Goal: Information Seeking & Learning: Find specific page/section

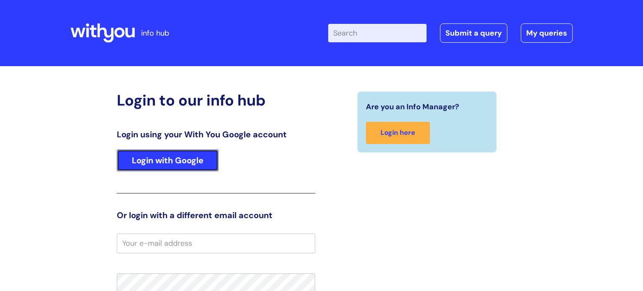
click at [183, 166] on link "Login with Google" at bounding box center [168, 160] width 102 height 22
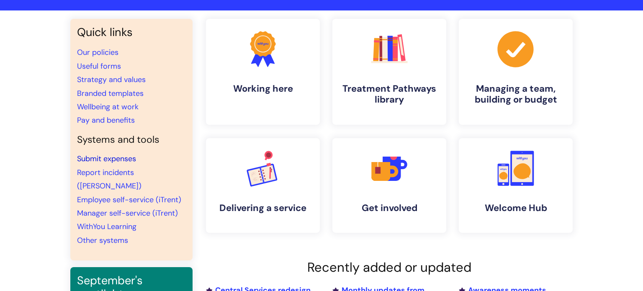
scroll to position [57, 0]
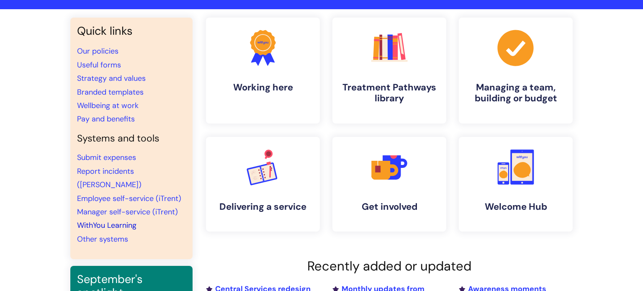
click at [112, 220] on link "WithYou Learning" at bounding box center [106, 225] width 59 height 10
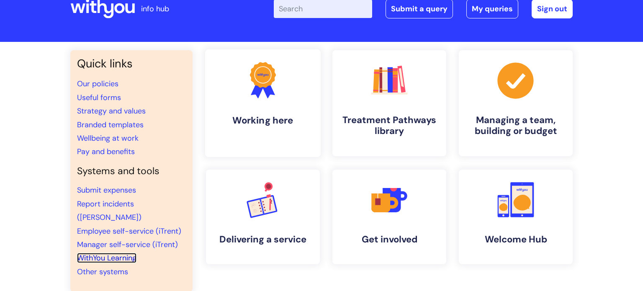
scroll to position [0, 0]
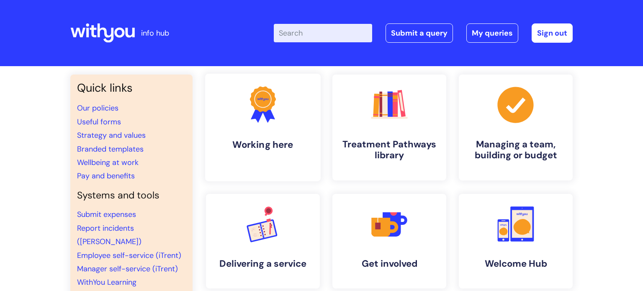
click at [270, 115] on icon at bounding box center [268, 114] width 14 height 18
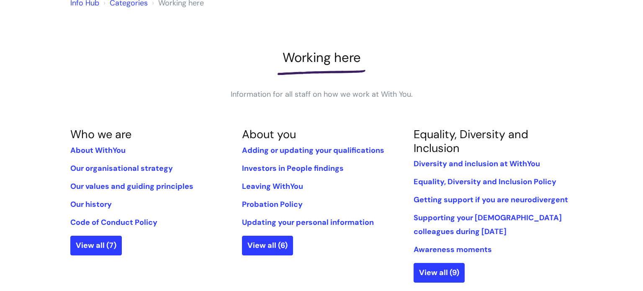
scroll to position [300, 0]
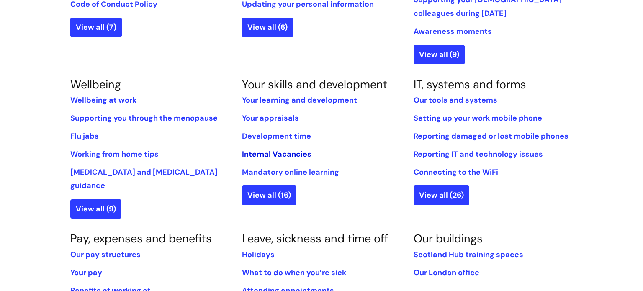
click at [280, 155] on link "Internal Vacancies" at bounding box center [276, 154] width 69 height 10
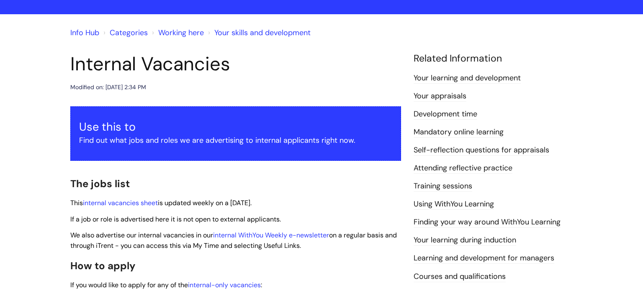
scroll to position [53, 0]
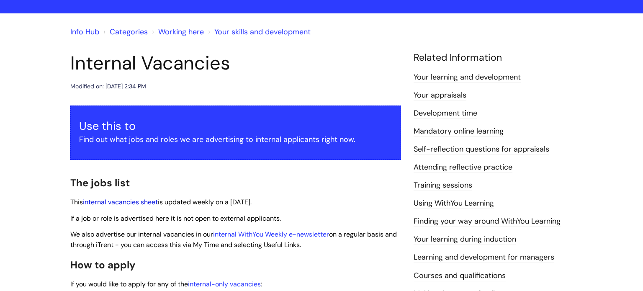
click at [118, 203] on link "internal vacancies sheet" at bounding box center [120, 202] width 75 height 9
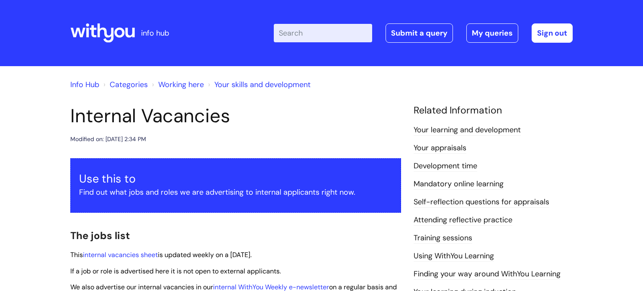
click at [116, 30] on icon at bounding box center [119, 33] width 10 height 10
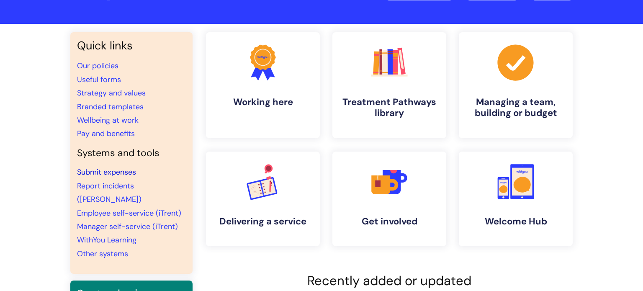
scroll to position [44, 0]
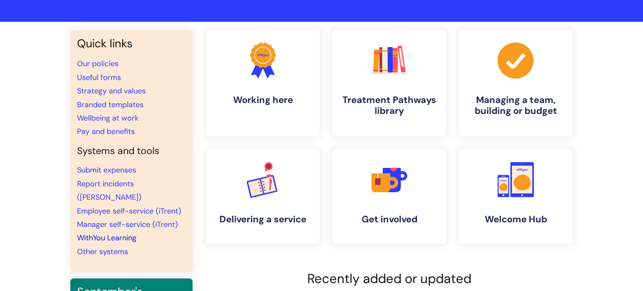
click at [113, 233] on link "WithYou Learning" at bounding box center [106, 238] width 59 height 10
